Goal: Task Accomplishment & Management: Manage account settings

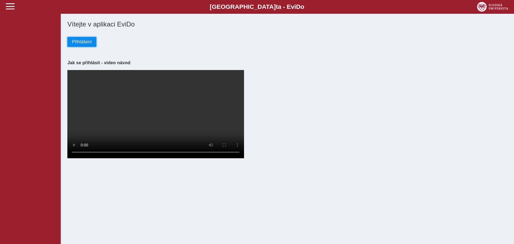
click at [85, 43] on span "Přihlášení" at bounding box center [82, 41] width 20 height 5
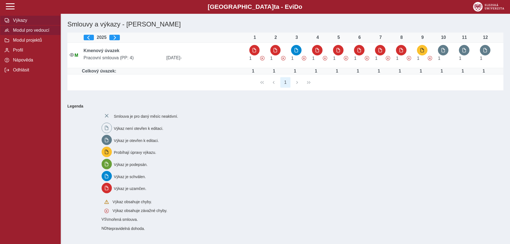
click at [33, 33] on span "Modul pro vedoucí" at bounding box center [33, 30] width 45 height 5
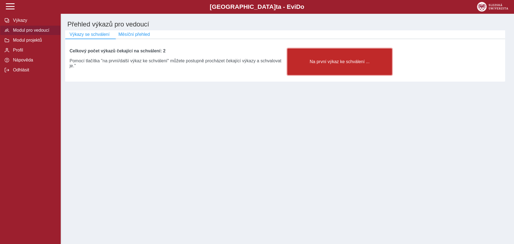
click at [343, 64] on span "Na první výkaz ke schválení ..." at bounding box center [339, 61] width 95 height 5
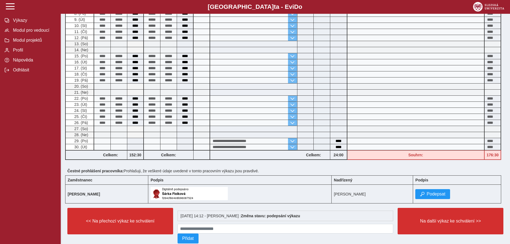
scroll to position [196, 0]
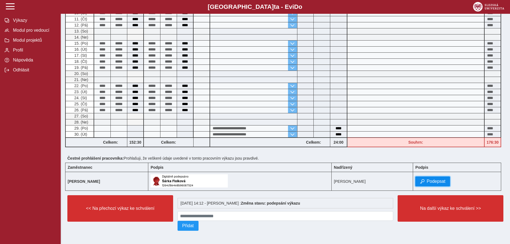
click at [437, 179] on span "Podepsat" at bounding box center [436, 181] width 19 height 5
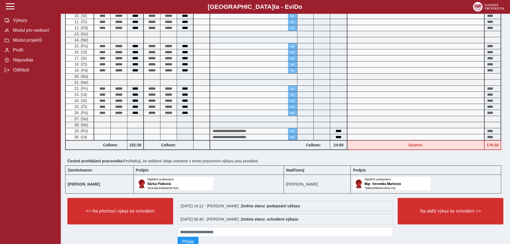
scroll to position [193, 0]
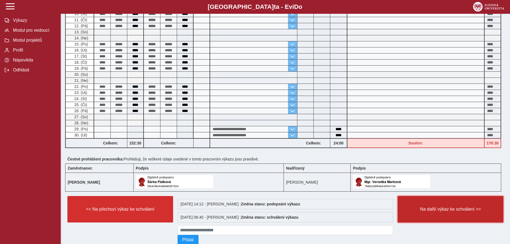
click at [460, 212] on span "Na další výkaz ke schválení >>" at bounding box center [450, 209] width 96 height 5
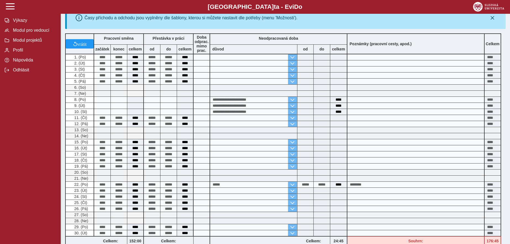
scroll to position [165, 0]
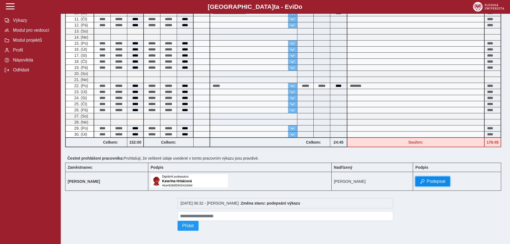
click at [442, 181] on span "Podepsat" at bounding box center [436, 181] width 19 height 5
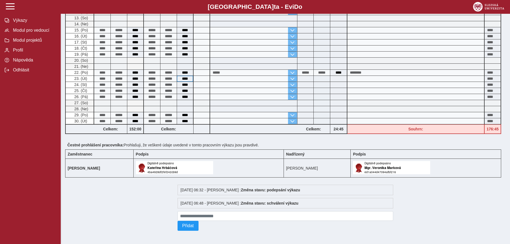
scroll to position [0, 0]
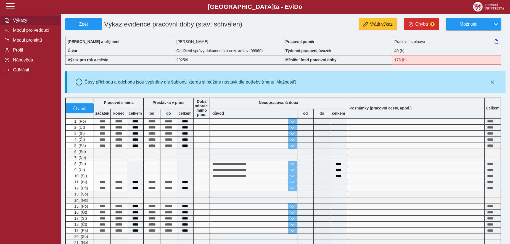
click at [22, 22] on span "Výkazy" at bounding box center [33, 20] width 45 height 5
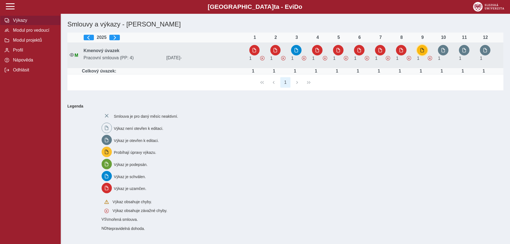
click at [424, 51] on span "button" at bounding box center [422, 50] width 4 height 4
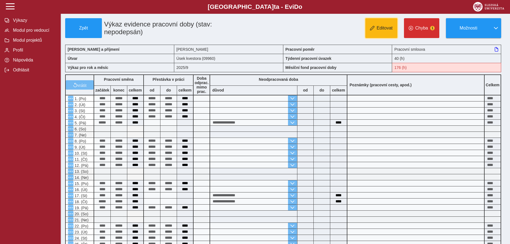
click at [385, 30] on span "Editovat" at bounding box center [385, 28] width 16 height 5
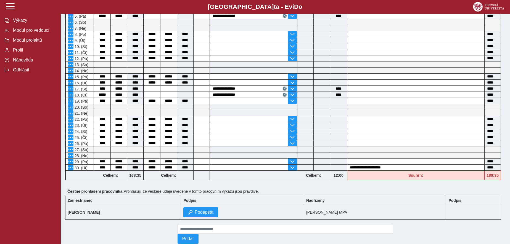
scroll to position [123, 0]
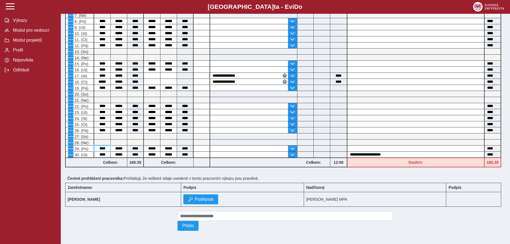
drag, startPoint x: 108, startPoint y: 146, endPoint x: 103, endPoint y: 145, distance: 5.3
click at [103, 146] on input "****" at bounding box center [102, 149] width 16 height 6
type input "****"
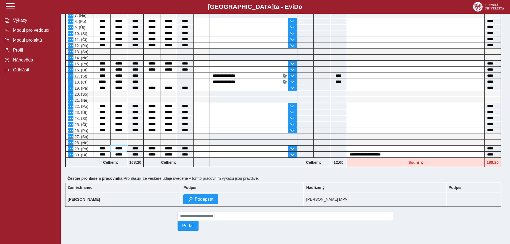
drag, startPoint x: 125, startPoint y: 146, endPoint x: 114, endPoint y: 141, distance: 11.6
click at [114, 146] on input "*****" at bounding box center [119, 149] width 16 height 6
type input "*****"
click at [225, 146] on input "text" at bounding box center [249, 149] width 78 height 6
type input "****"
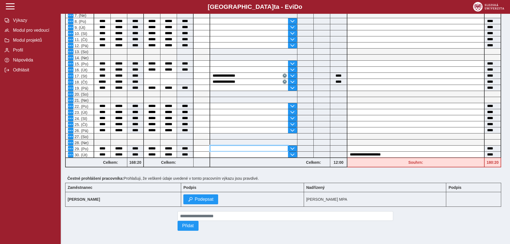
type input "****"
click at [213, 198] on span "Podepsat" at bounding box center [204, 199] width 19 height 5
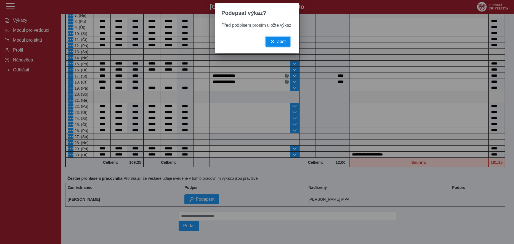
click at [278, 44] on span "Zpět" at bounding box center [281, 41] width 9 height 5
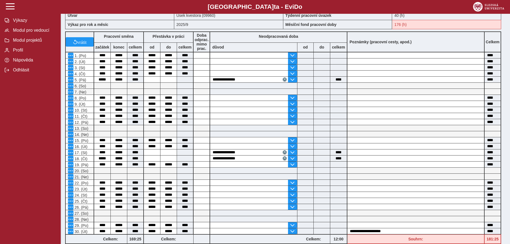
scroll to position [0, 0]
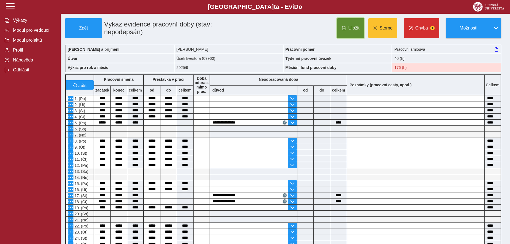
click at [354, 30] on span "Uložit" at bounding box center [354, 28] width 11 height 5
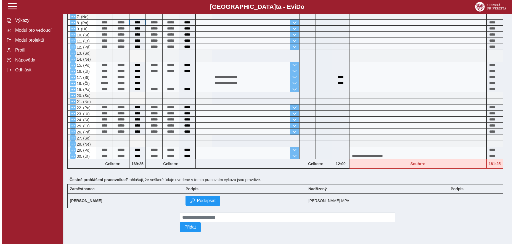
scroll to position [123, 0]
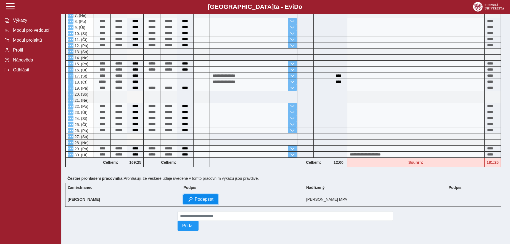
click at [213, 199] on span "Podepsat" at bounding box center [204, 199] width 19 height 5
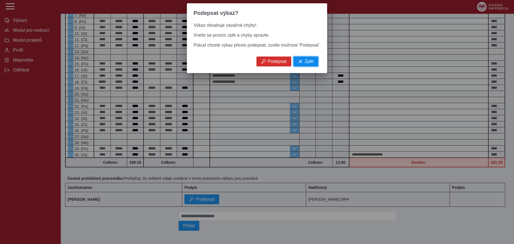
click at [305, 64] on span "Zpět" at bounding box center [309, 61] width 9 height 5
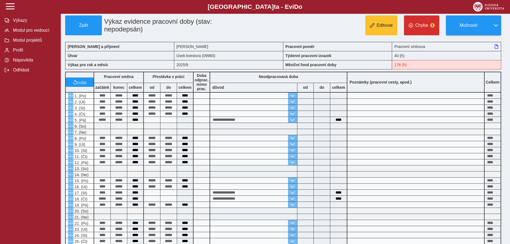
scroll to position [0, 0]
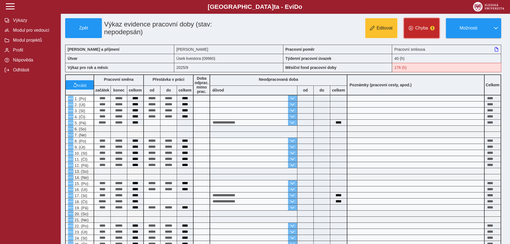
click at [421, 29] on span "Chyba" at bounding box center [421, 28] width 13 height 5
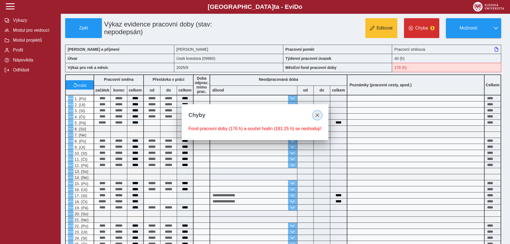
click at [316, 115] on span "close" at bounding box center [317, 115] width 4 height 4
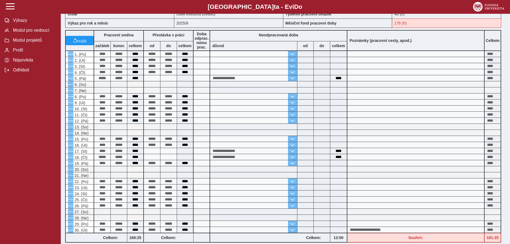
scroll to position [123, 0]
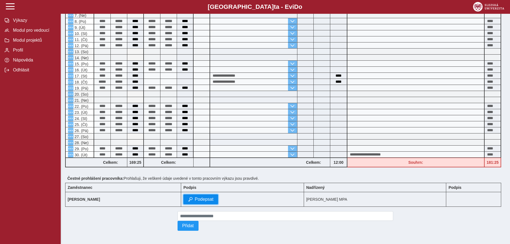
click at [213, 198] on span "Podepsat" at bounding box center [204, 199] width 19 height 5
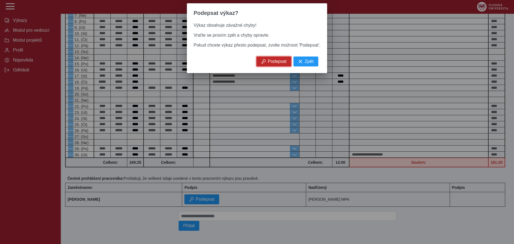
click at [270, 64] on span "Podepsat" at bounding box center [277, 61] width 19 height 5
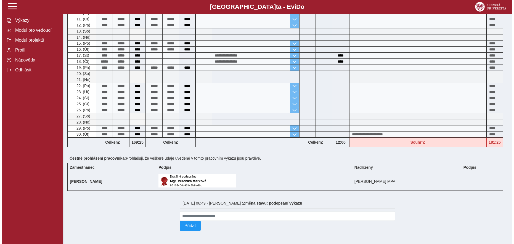
scroll to position [0, 0]
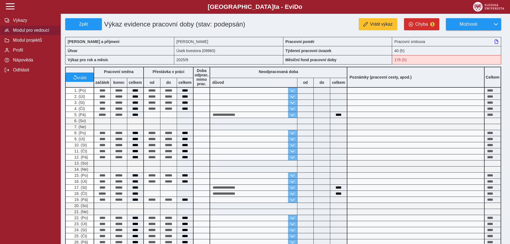
click at [35, 33] on span "Modul pro vedoucí" at bounding box center [33, 30] width 45 height 5
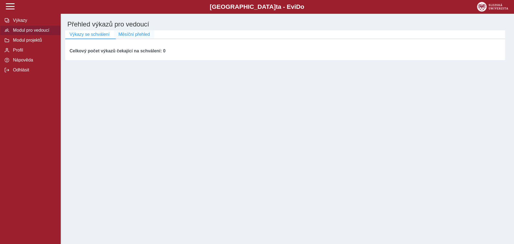
click at [133, 35] on span "Měsíční přehled" at bounding box center [133, 34] width 31 height 5
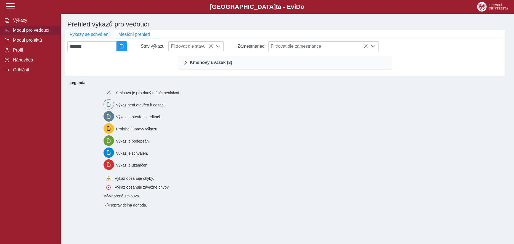
click at [93, 37] on span "Výkazy se schválení" at bounding box center [90, 34] width 40 height 5
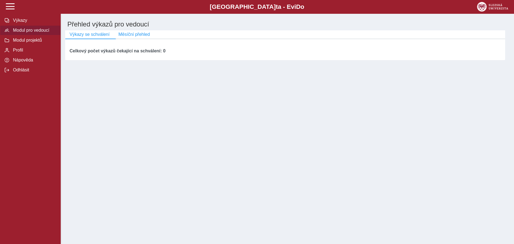
click at [30, 32] on span "Modul pro vedoucí" at bounding box center [33, 30] width 45 height 5
